Goal: Transaction & Acquisition: Purchase product/service

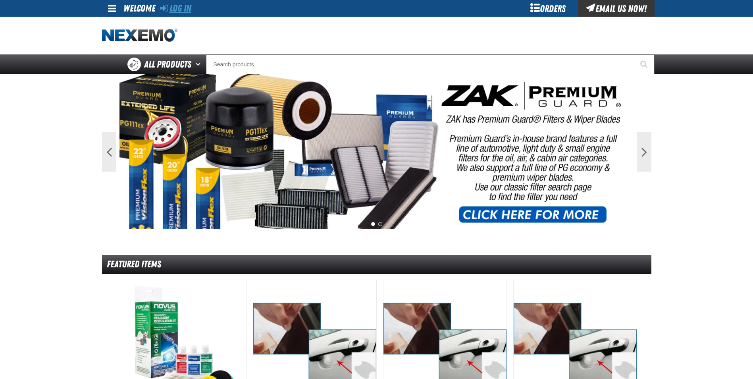
click at [186, 5] on link "Log In" at bounding box center [175, 8] width 31 height 11
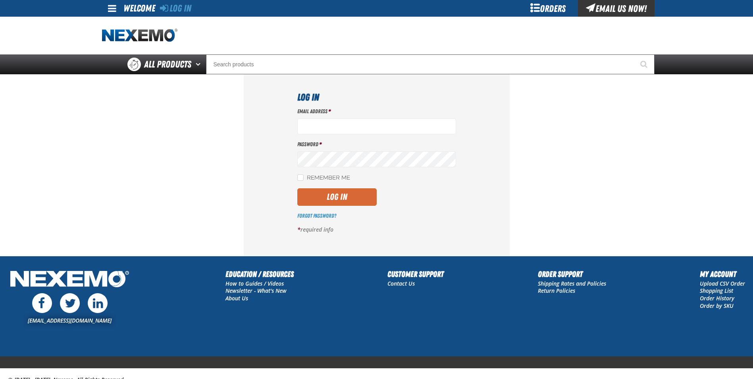
type input "gtorok@vtaig.com"
click at [330, 200] on button "Log In" at bounding box center [336, 196] width 79 height 17
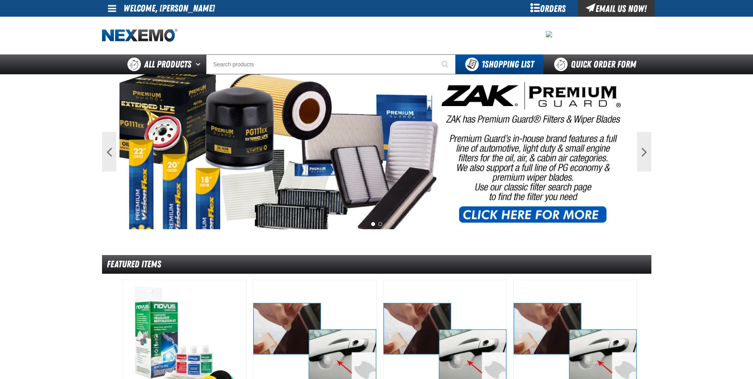
click at [558, 13] on div "Orders" at bounding box center [549, 8] width 60 height 17
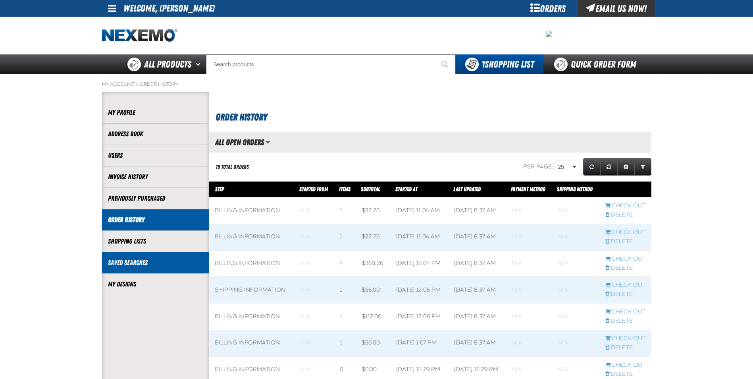
scroll to position [0, 0]
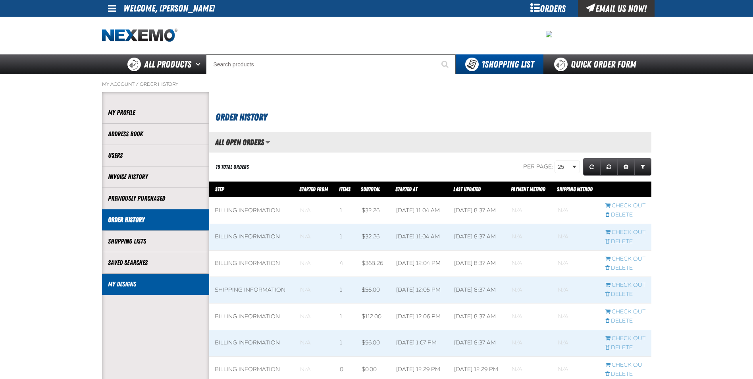
click at [122, 287] on link "My Designs" at bounding box center [155, 284] width 95 height 9
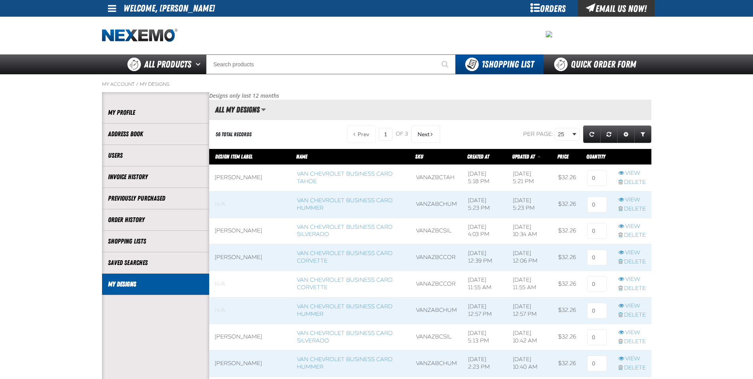
scroll to position [0, 0]
click at [299, 256] on link "Van Chevrolet Business Card Corvette" at bounding box center [345, 257] width 96 height 14
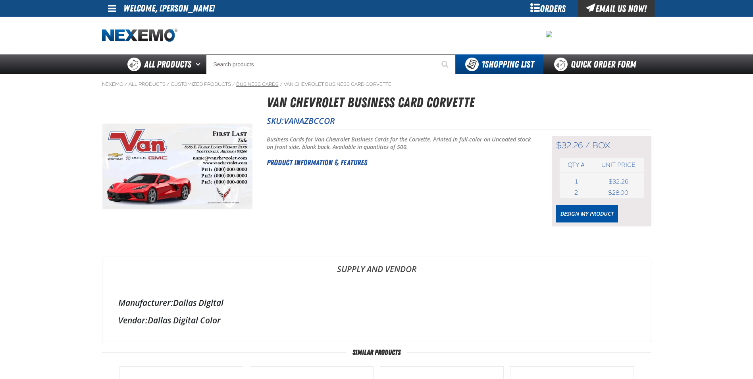
click at [249, 83] on link "Business Cards" at bounding box center [257, 84] width 42 height 6
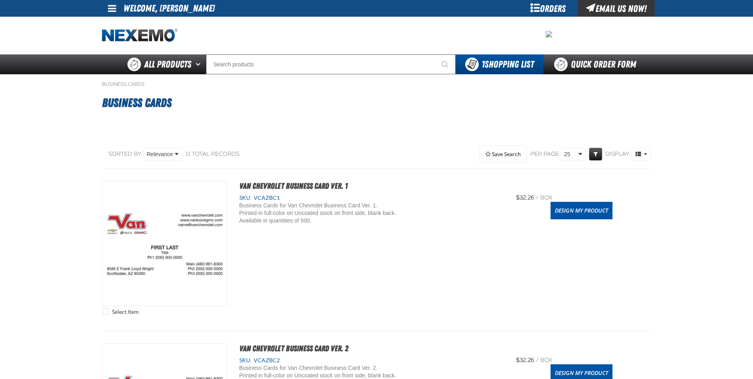
click at [552, 5] on div "Orders" at bounding box center [549, 8] width 60 height 17
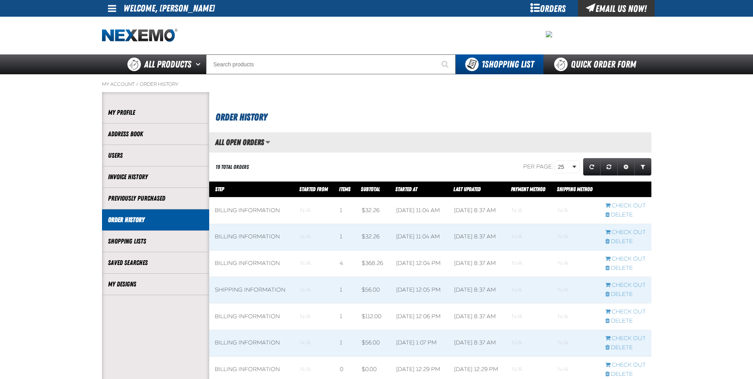
scroll to position [0, 0]
click at [149, 288] on link "My Designs" at bounding box center [155, 284] width 95 height 9
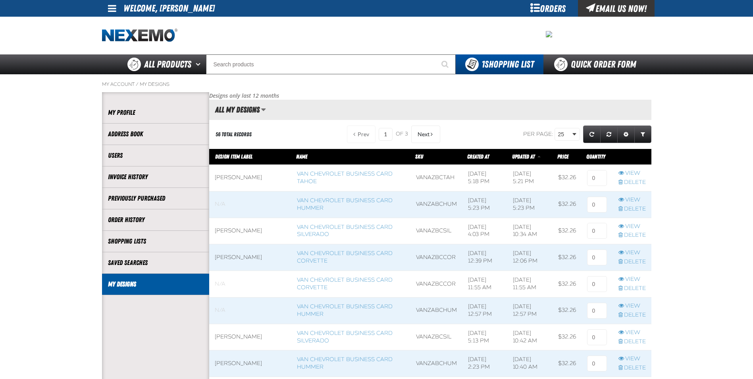
scroll to position [0, 0]
click at [255, 249] on span at bounding box center [250, 257] width 82 height 26
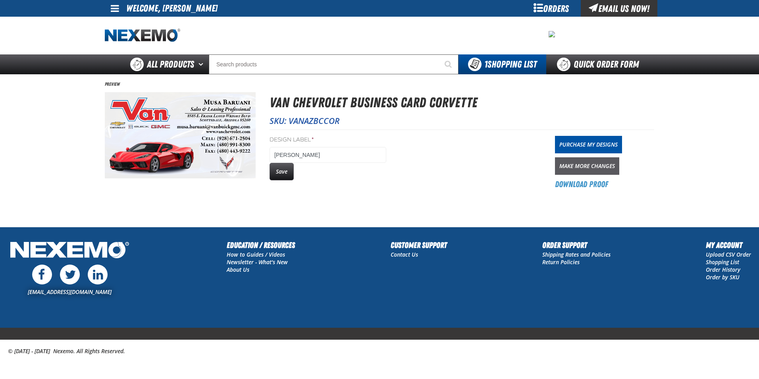
click at [594, 164] on link "Make More Changes" at bounding box center [587, 165] width 64 height 17
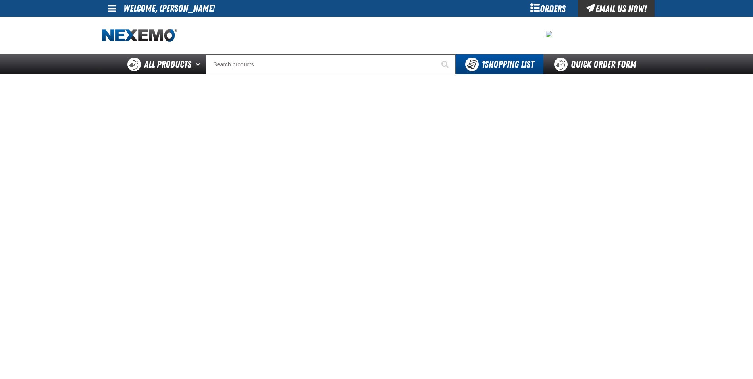
click at [550, 10] on div "Orders" at bounding box center [549, 8] width 60 height 17
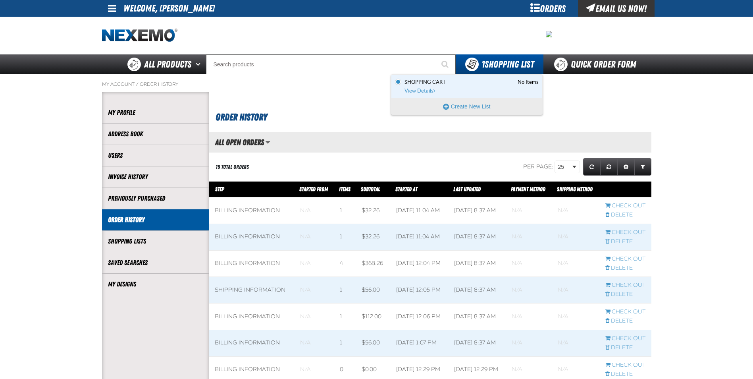
scroll to position [0, 0]
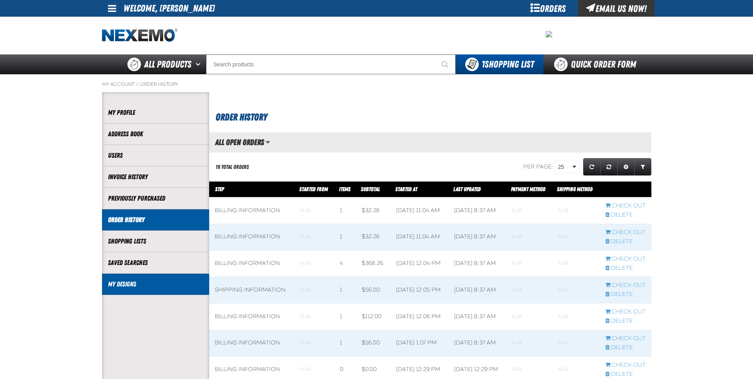
click at [149, 289] on li "My Designs" at bounding box center [155, 284] width 107 height 21
click at [123, 287] on link "My Designs" at bounding box center [155, 284] width 95 height 9
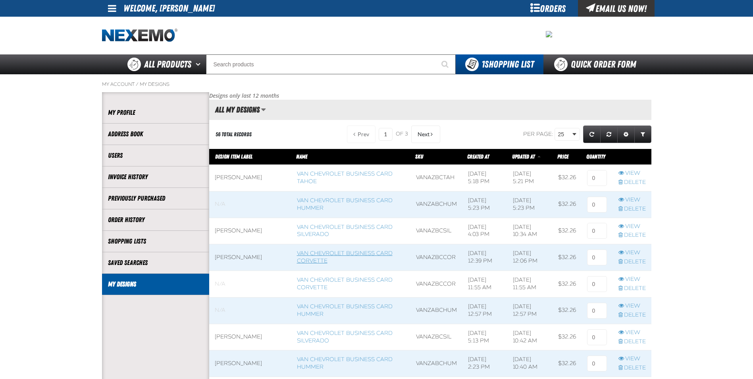
click at [297, 260] on link "Van Chevrolet Business Card Corvette" at bounding box center [345, 257] width 96 height 14
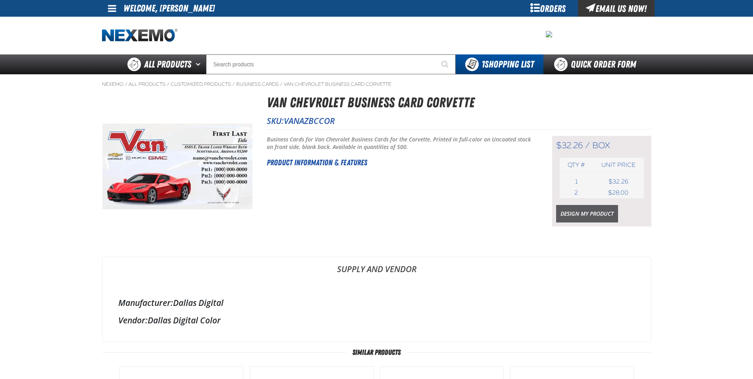
click at [593, 210] on link "Design My Product" at bounding box center [587, 213] width 62 height 17
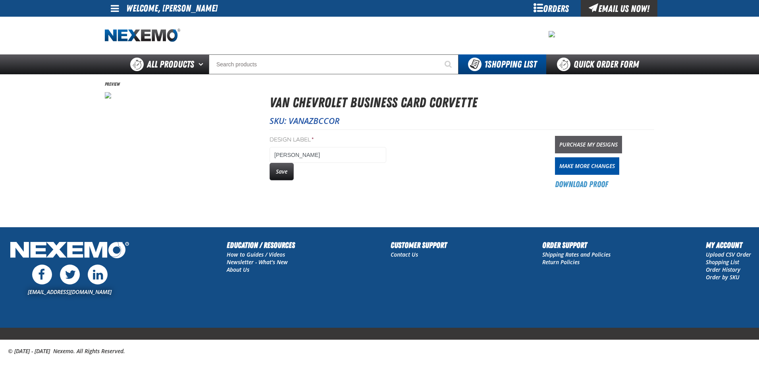
click at [594, 147] on link "Purchase My Designs" at bounding box center [588, 144] width 67 height 17
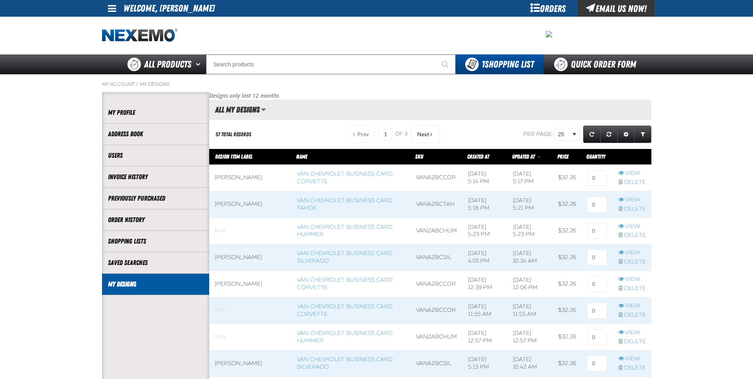
scroll to position [0, 0]
click at [595, 179] on input at bounding box center [597, 178] width 20 height 16
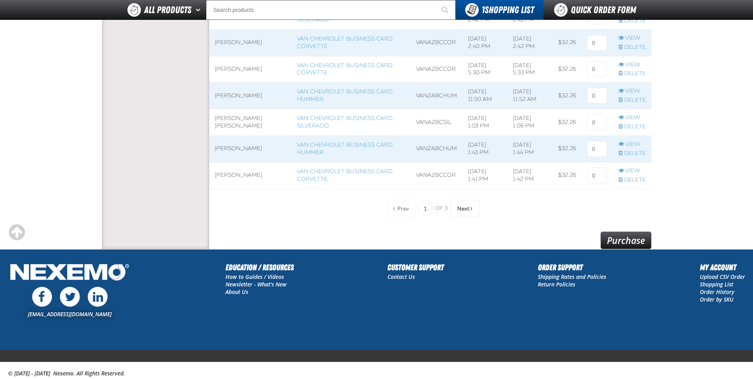
scroll to position [641, 0]
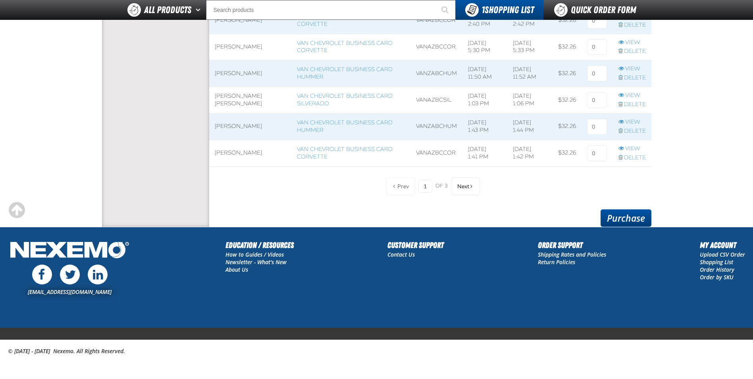
type input "1"
click at [629, 219] on link "Purchase" at bounding box center [626, 217] width 51 height 17
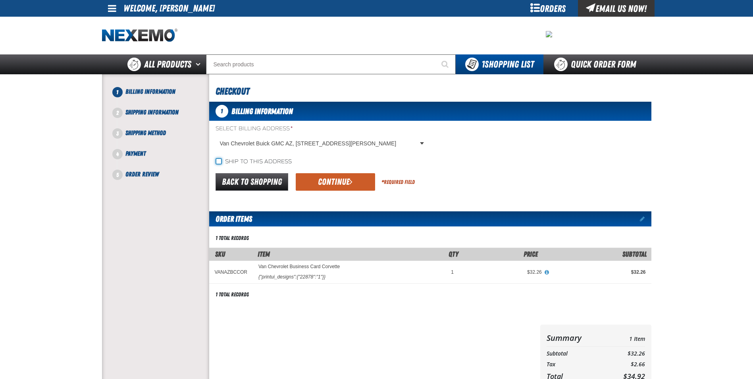
click at [218, 162] on input "Ship to this address" at bounding box center [219, 161] width 6 height 6
checkbox input "true"
click at [342, 187] on button "Continue" at bounding box center [335, 181] width 79 height 17
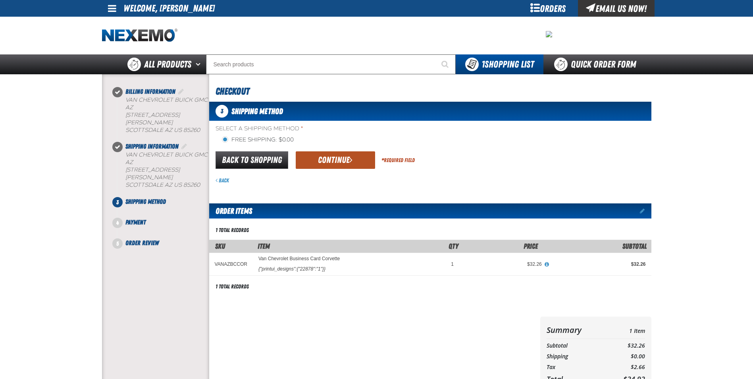
click at [340, 156] on button "Continue" at bounding box center [335, 159] width 79 height 17
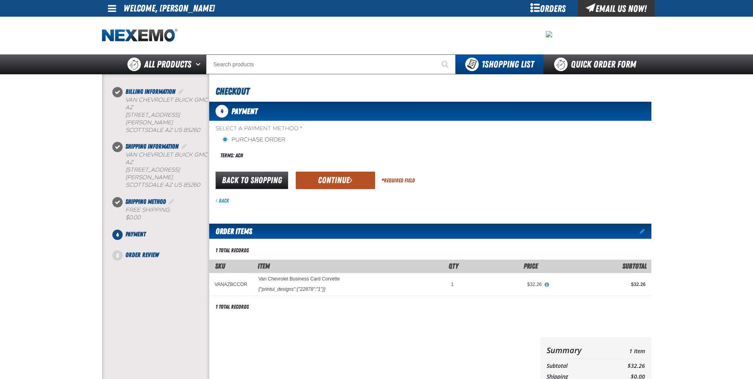
click at [339, 176] on button "Continue" at bounding box center [335, 180] width 79 height 17
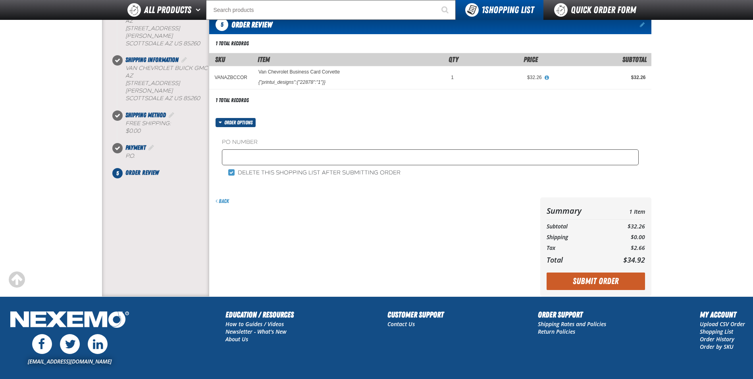
scroll to position [119, 0]
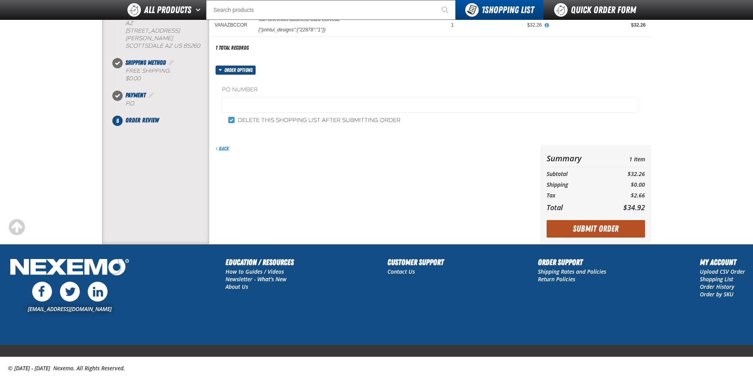
click at [607, 227] on button "Submit Order" at bounding box center [596, 228] width 98 height 17
